Goal: Task Accomplishment & Management: Manage account settings

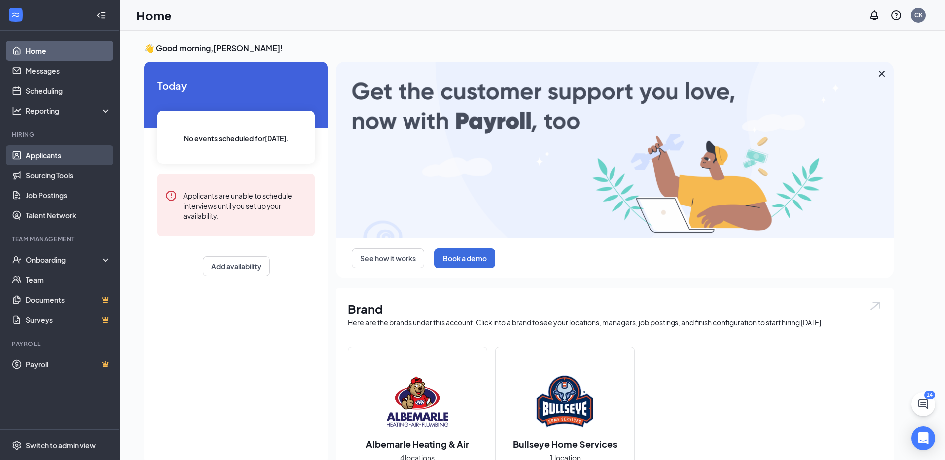
click at [64, 156] on link "Applicants" at bounding box center [68, 155] width 85 height 20
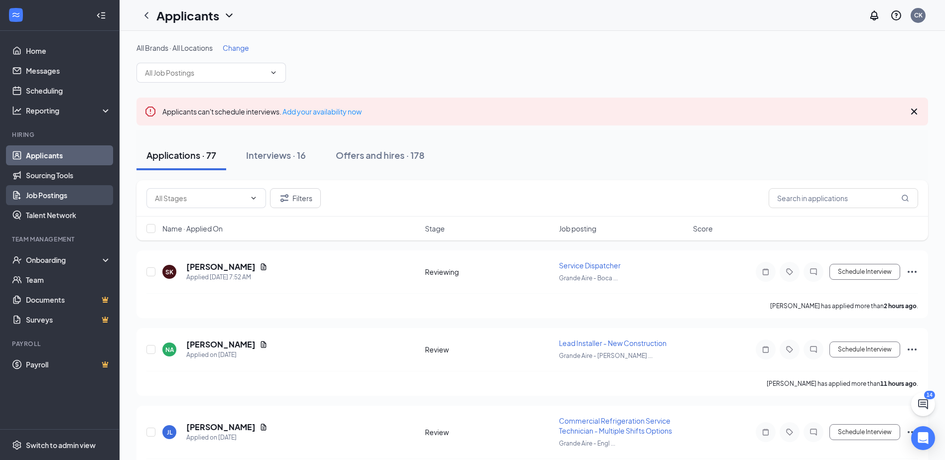
click at [65, 196] on link "Job Postings" at bounding box center [68, 195] width 85 height 20
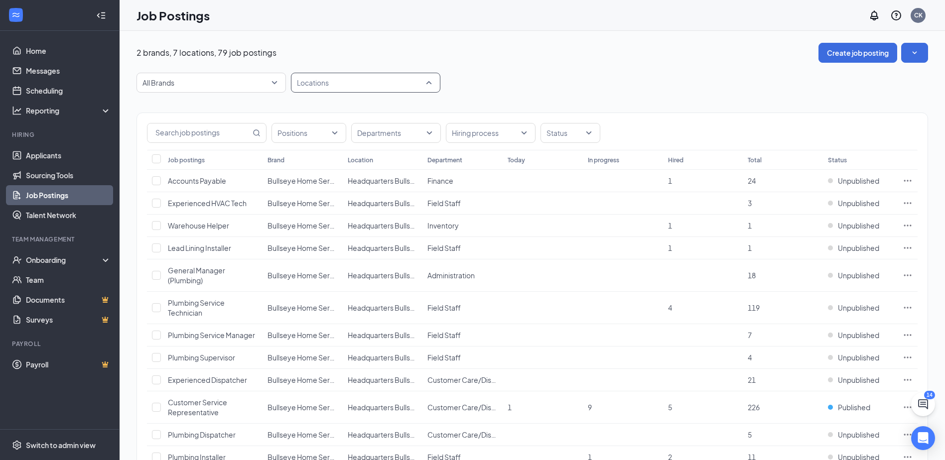
click at [428, 83] on div "Locations" at bounding box center [365, 83] width 149 height 20
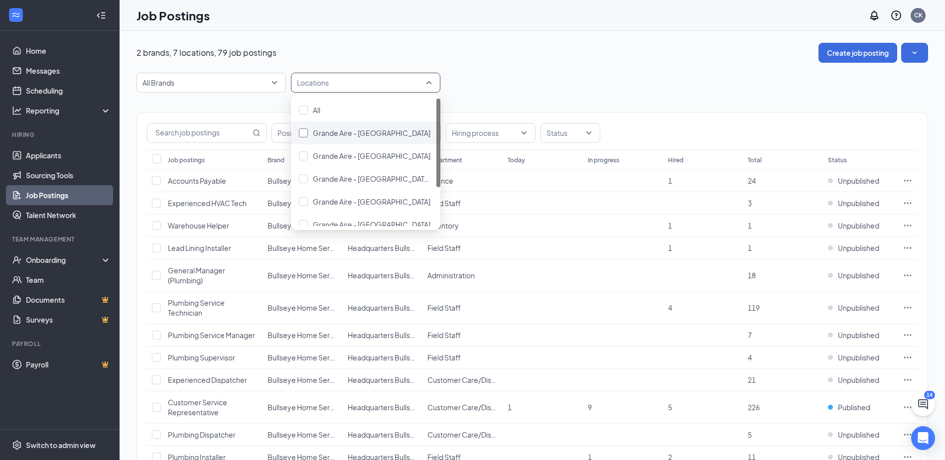
click at [302, 133] on div at bounding box center [303, 132] width 9 height 9
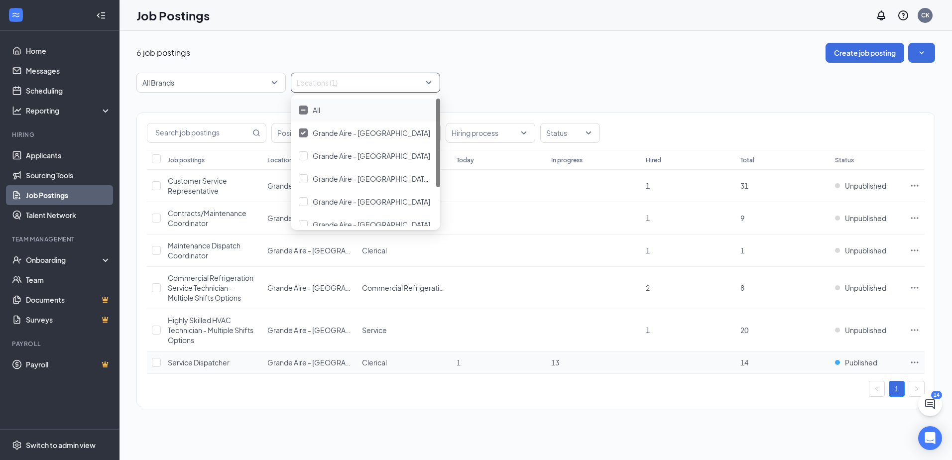
click at [915, 363] on icon "Ellipses" at bounding box center [914, 362] width 7 height 1
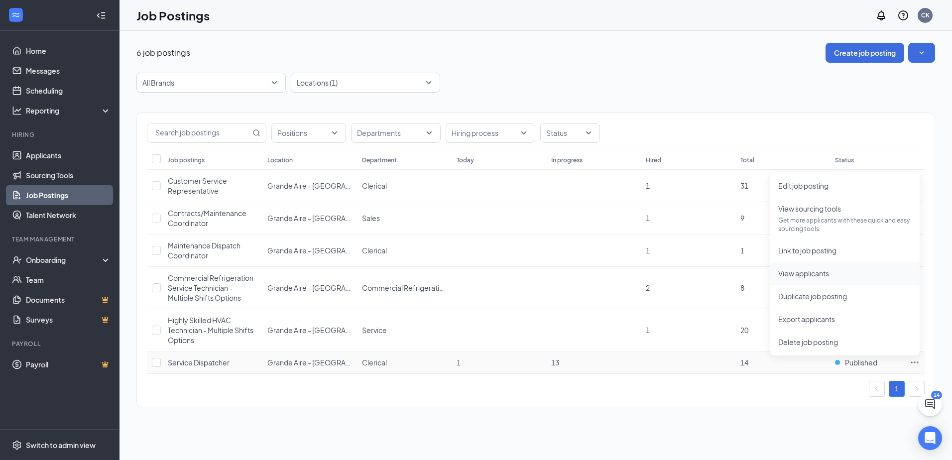
click at [809, 274] on span "View applicants" at bounding box center [803, 273] width 51 height 9
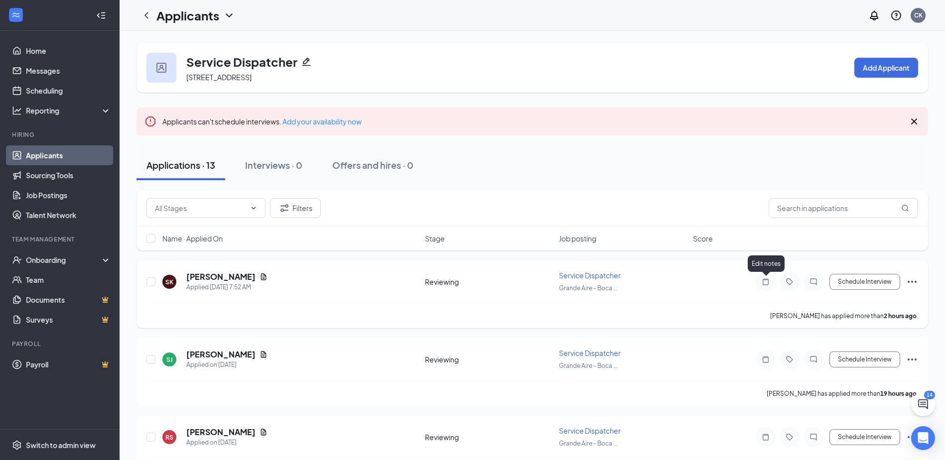
click at [767, 278] on icon "Note" at bounding box center [765, 282] width 12 height 8
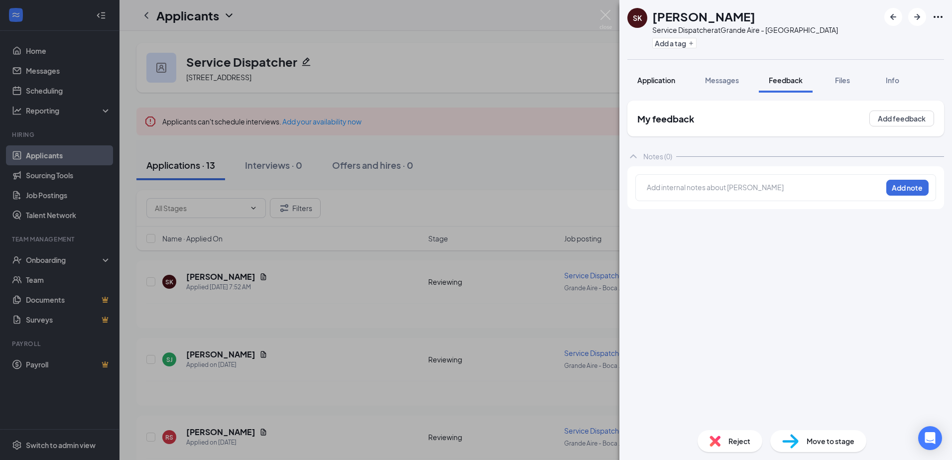
click at [665, 78] on span "Application" at bounding box center [656, 80] width 38 height 9
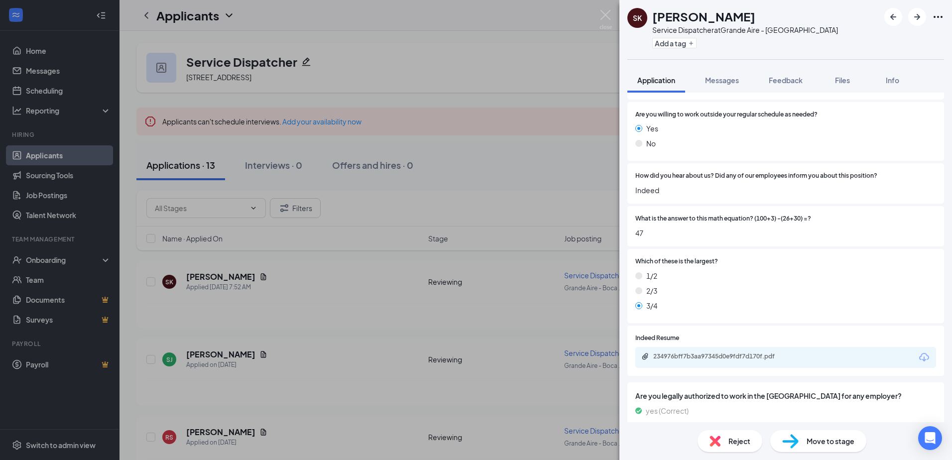
scroll to position [204, 0]
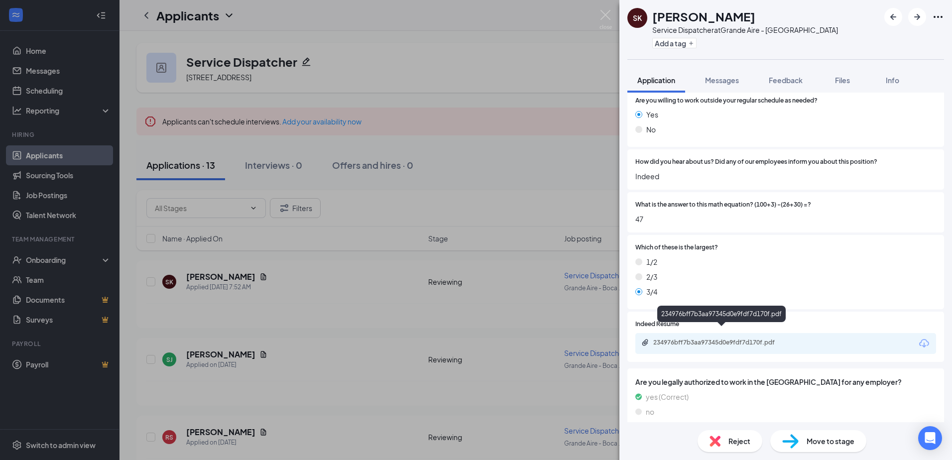
click at [726, 339] on div "234976bff7b3aa97345d0e9fdf7d170f.pdf" at bounding box center [722, 343] width 139 height 8
click at [611, 12] on img at bounding box center [606, 19] width 12 height 19
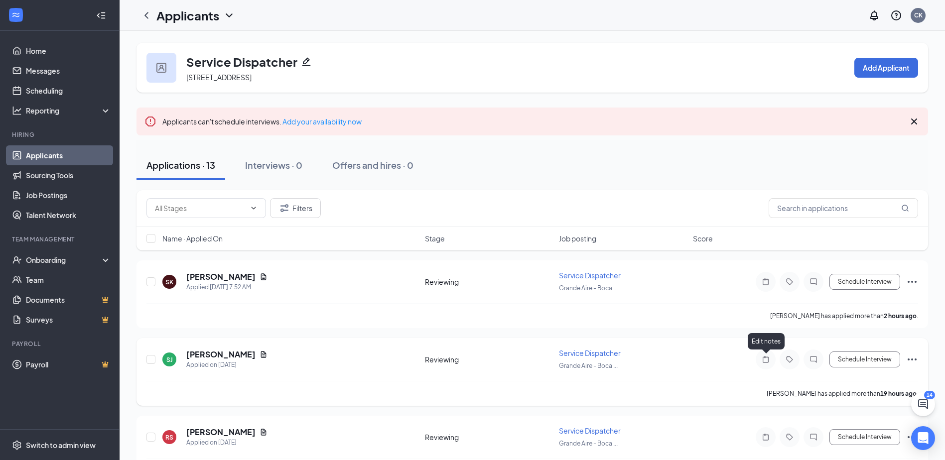
click at [765, 359] on icon "Note" at bounding box center [765, 360] width 12 height 8
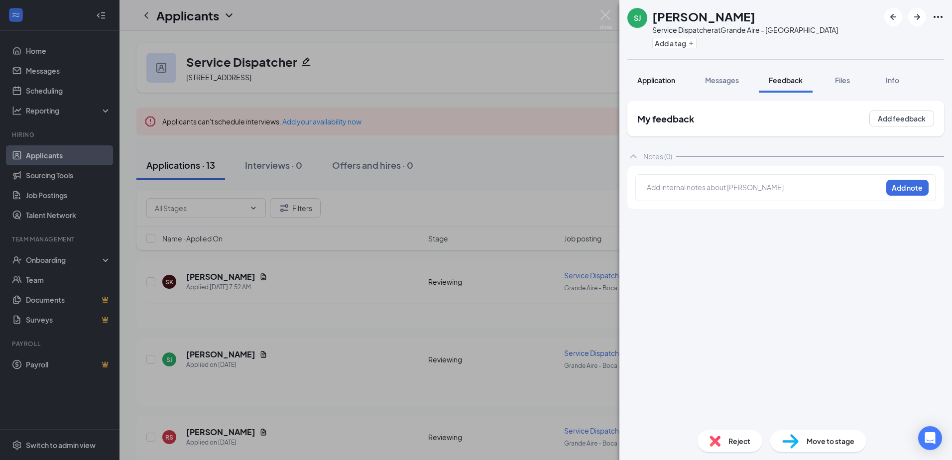
click at [656, 82] on span "Application" at bounding box center [656, 80] width 38 height 9
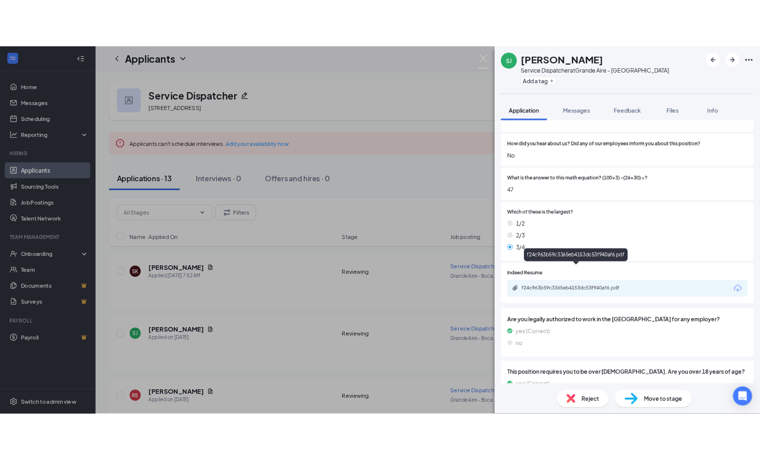
scroll to position [299, 0]
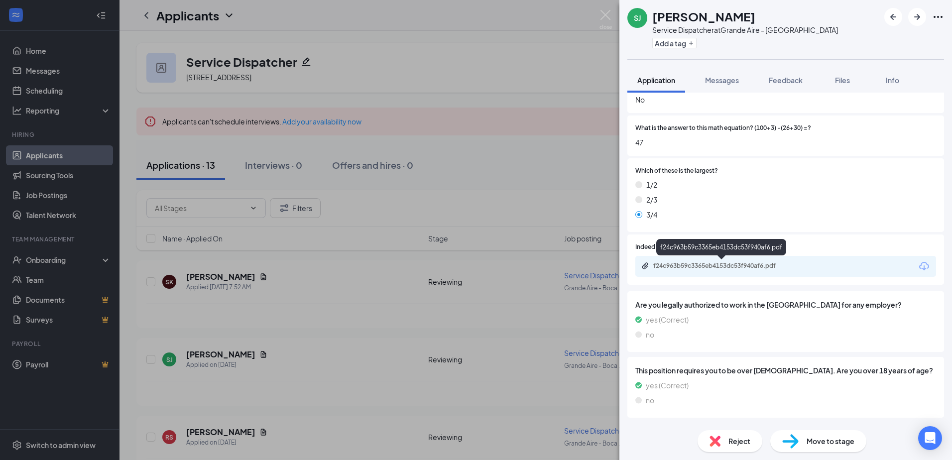
click at [724, 264] on div "f24c963b59c3365eb4153dc53f940af6.pdf" at bounding box center [722, 266] width 139 height 8
